Goal: Check status: Check status

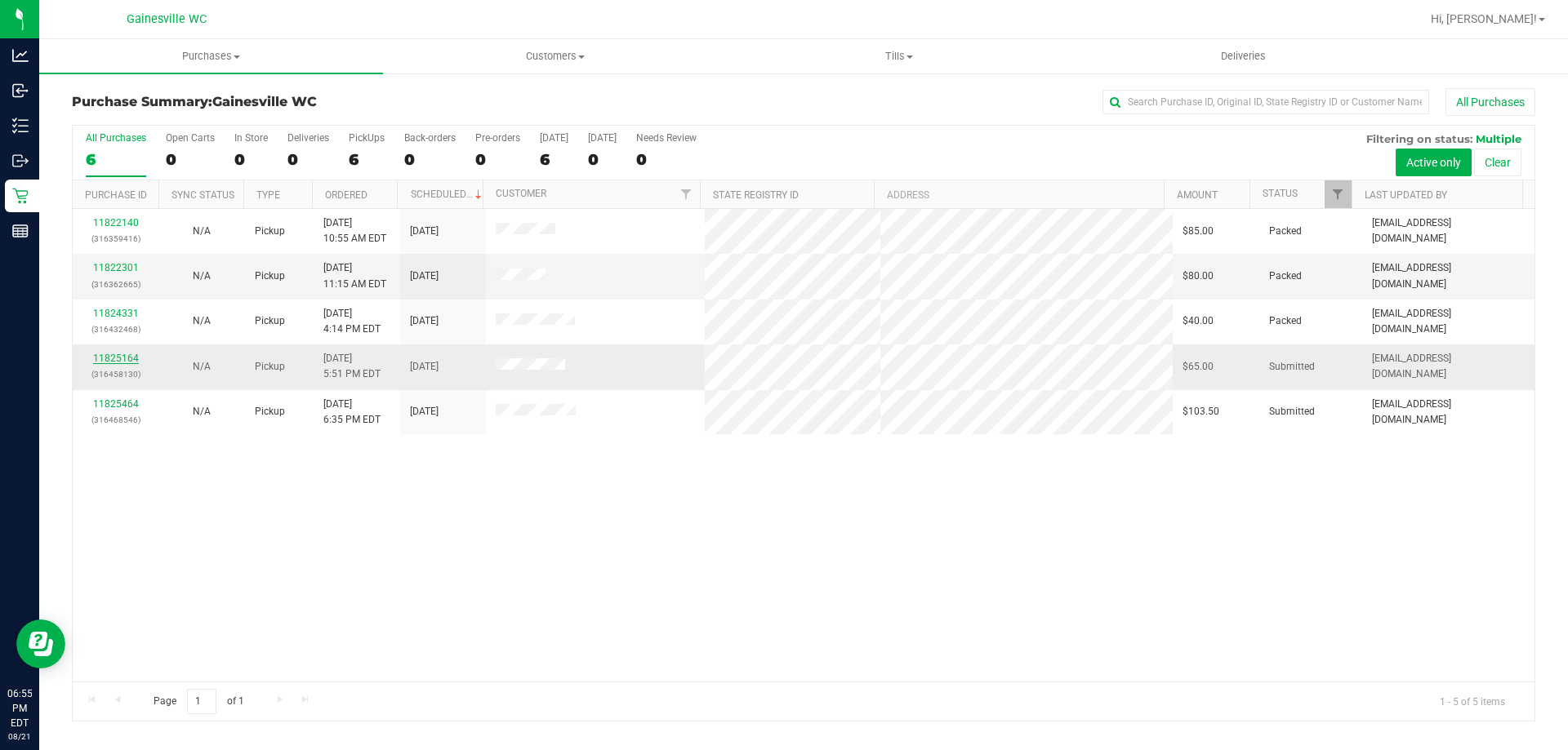
click at [110, 353] on link "11825164" at bounding box center [116, 358] width 46 height 11
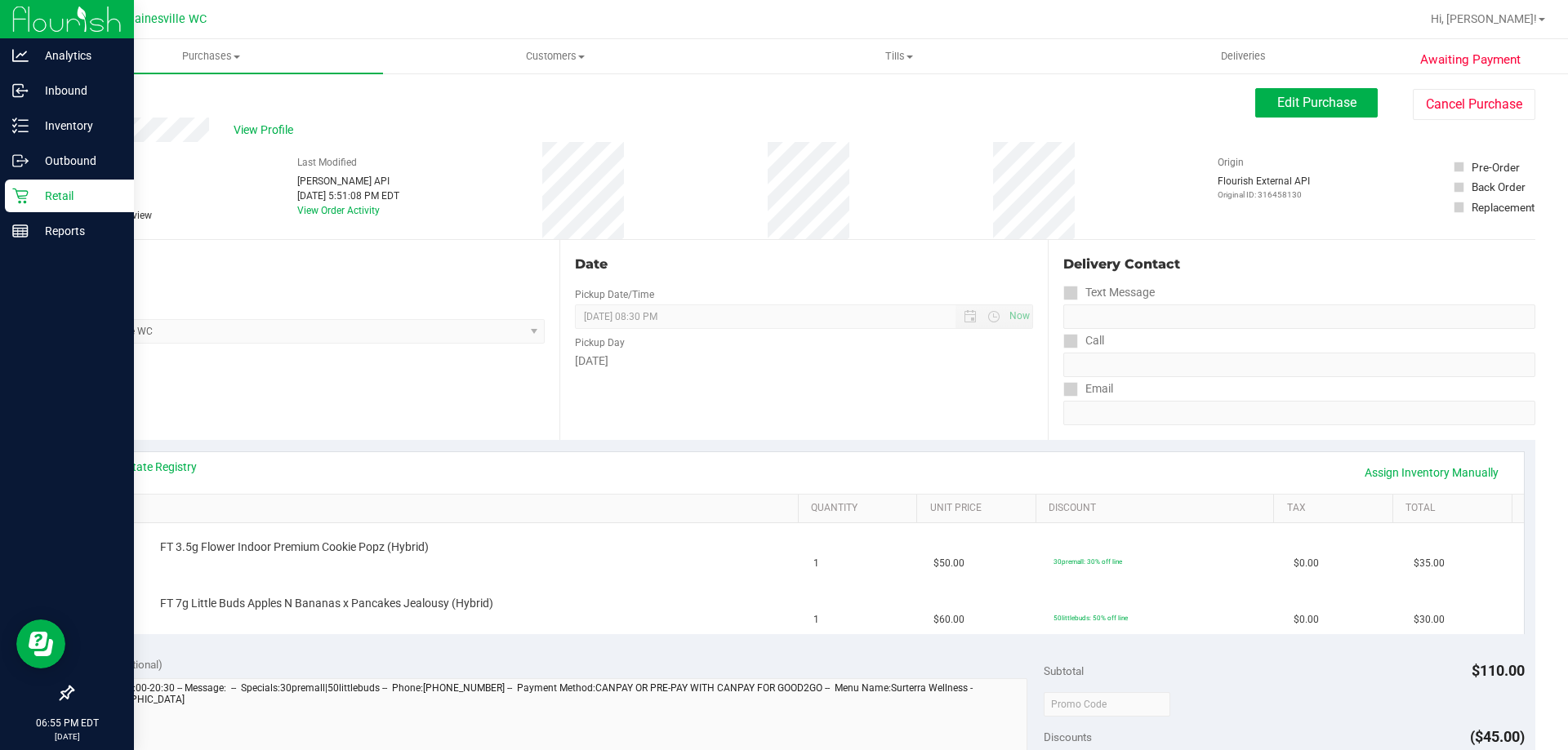
click at [28, 193] on icon at bounding box center [20, 196] width 16 height 16
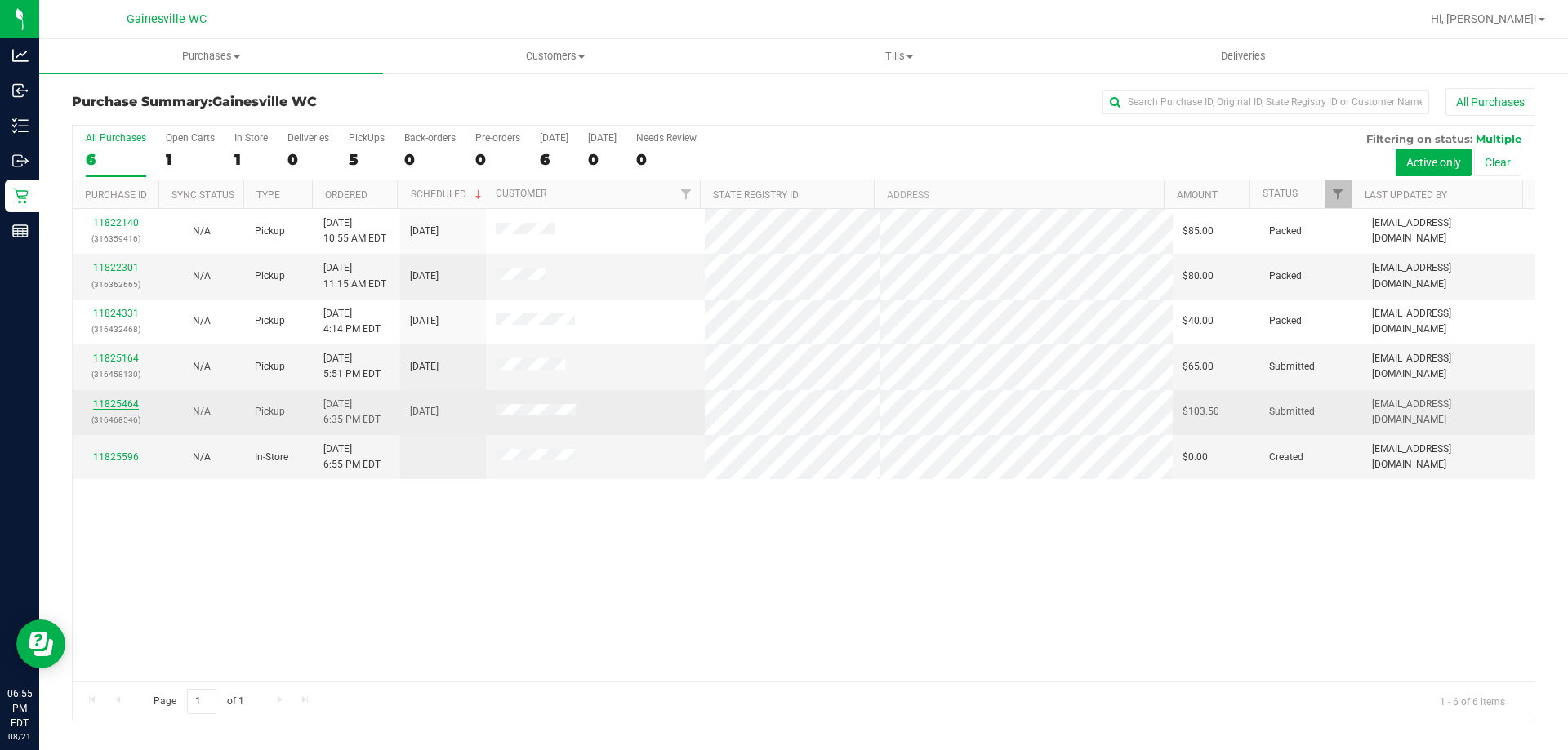
click at [121, 405] on link "11825464" at bounding box center [116, 404] width 46 height 11
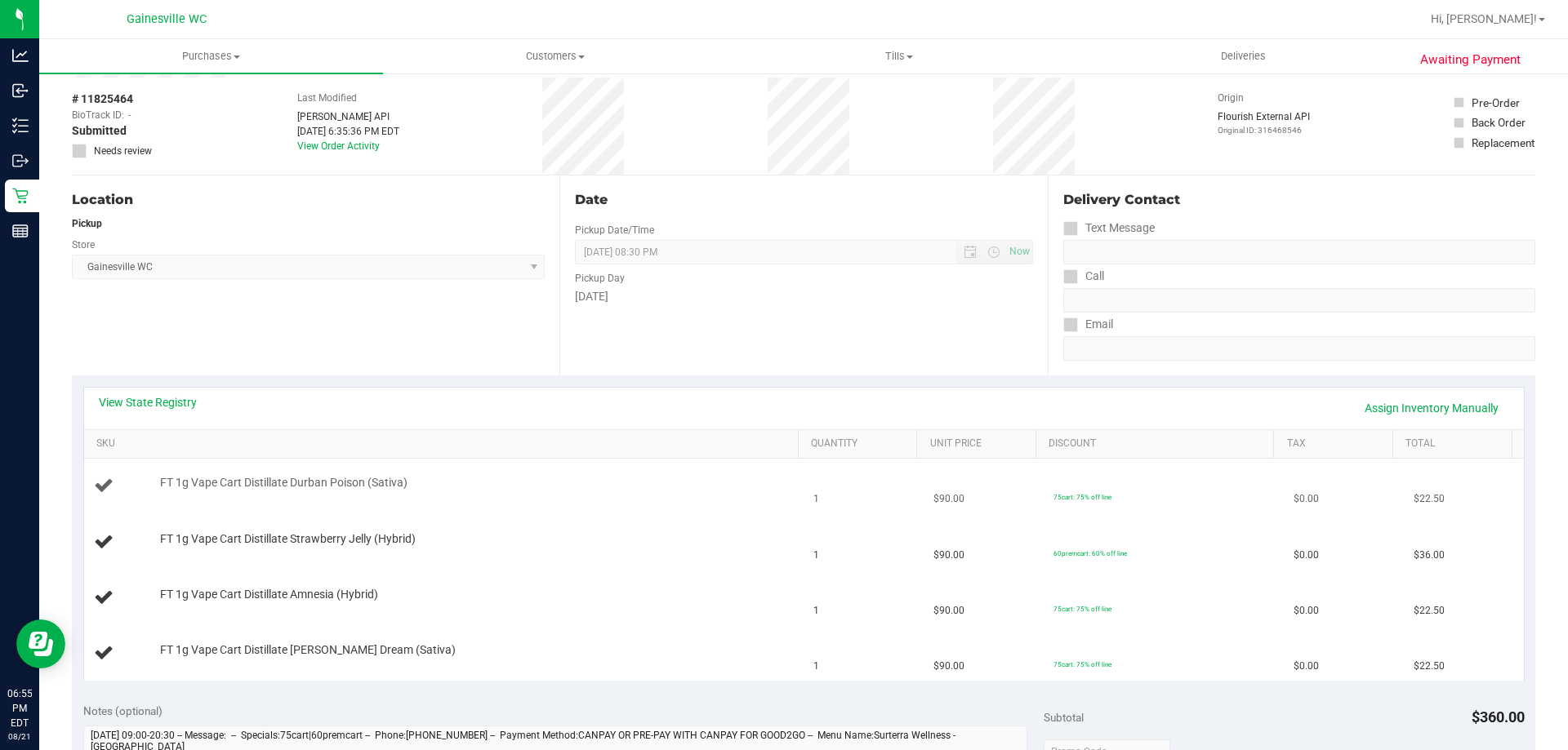
scroll to position [164, 0]
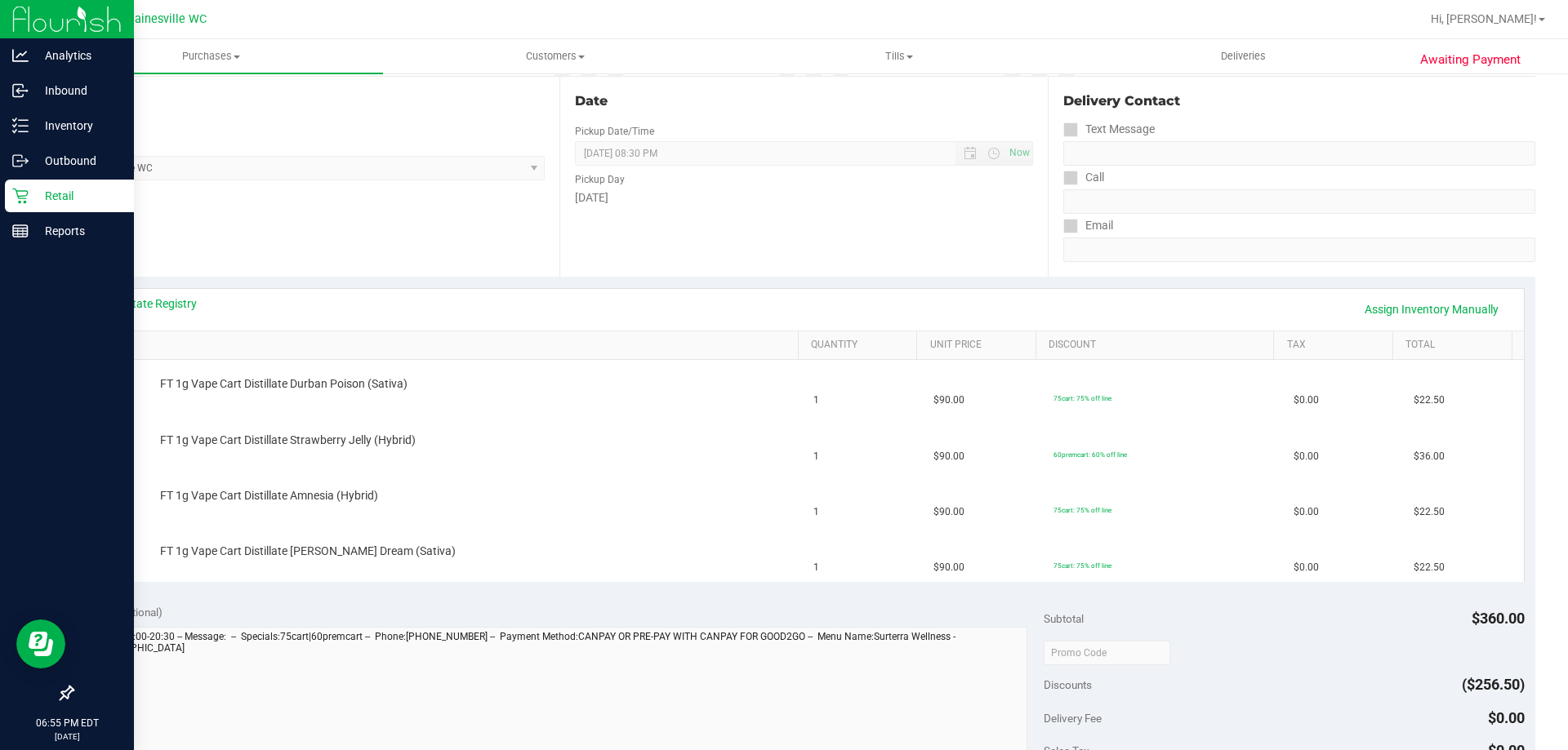
click at [12, 193] on icon at bounding box center [20, 195] width 16 height 16
